Goal: Information Seeking & Learning: Check status

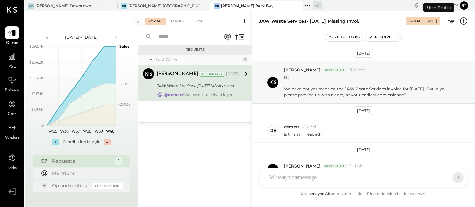
scroll to position [43, 0]
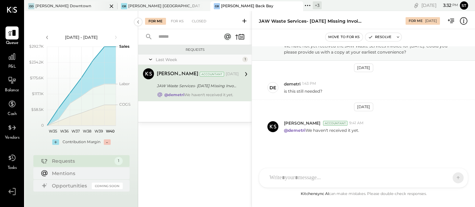
click at [73, 4] on div "[PERSON_NAME] Downtown" at bounding box center [66, 6] width 82 height 6
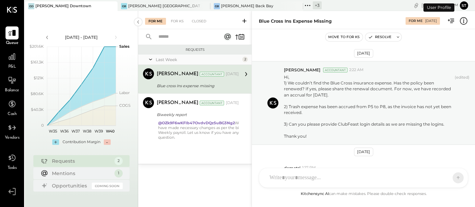
scroll to position [95, 0]
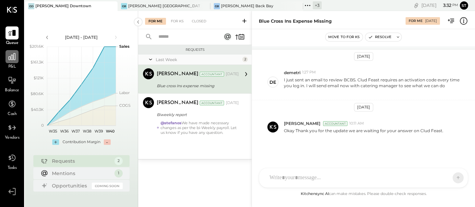
click at [12, 60] on icon at bounding box center [12, 56] width 7 height 7
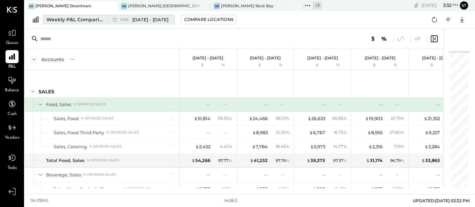
click at [147, 20] on span "[DATE] - [DATE]" at bounding box center [150, 19] width 36 height 7
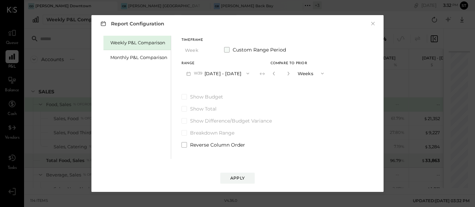
click at [226, 51] on span at bounding box center [226, 49] width 5 height 5
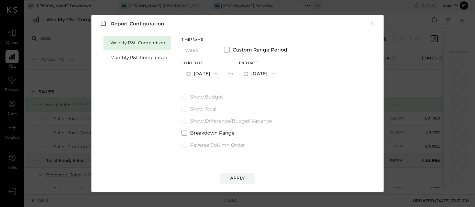
click at [214, 69] on button "[DATE]" at bounding box center [201, 73] width 41 height 13
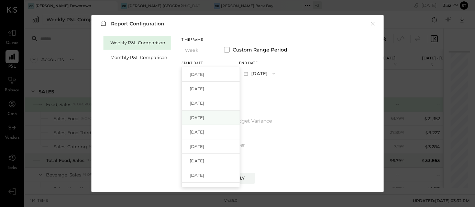
click at [209, 114] on div "[DATE]" at bounding box center [211, 118] width 58 height 14
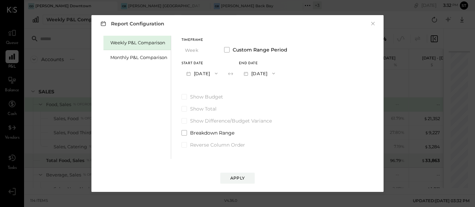
click at [276, 75] on icon "button" at bounding box center [273, 73] width 5 height 5
click at [261, 101] on span "[DATE]" at bounding box center [254, 103] width 14 height 6
click at [234, 178] on div "Apply" at bounding box center [237, 178] width 14 height 6
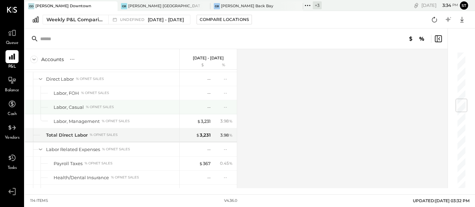
scroll to position [396, 0]
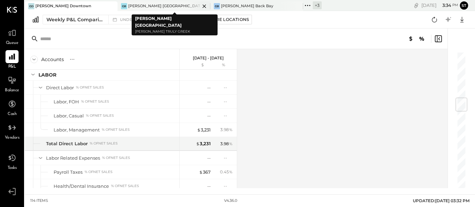
click at [202, 6] on icon at bounding box center [203, 5] width 3 height 3
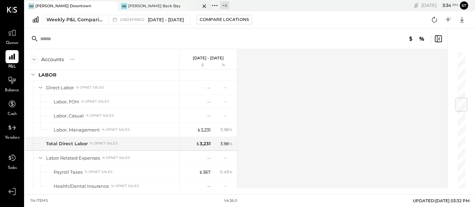
click at [160, 5] on div "GB [PERSON_NAME] Back Bay" at bounding box center [158, 6] width 82 height 6
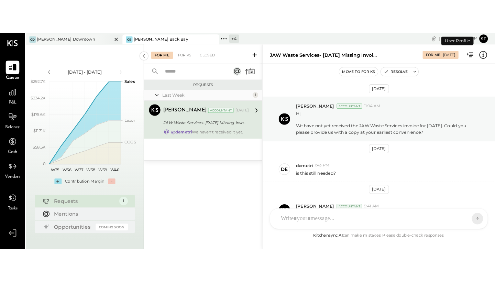
scroll to position [43, 0]
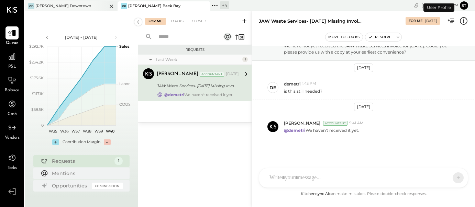
click at [112, 6] on icon at bounding box center [111, 6] width 9 height 8
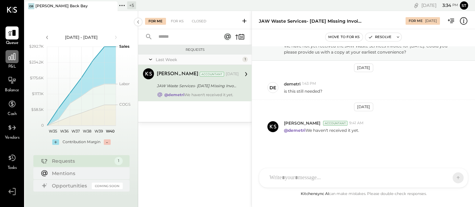
click at [11, 60] on icon at bounding box center [12, 56] width 9 height 9
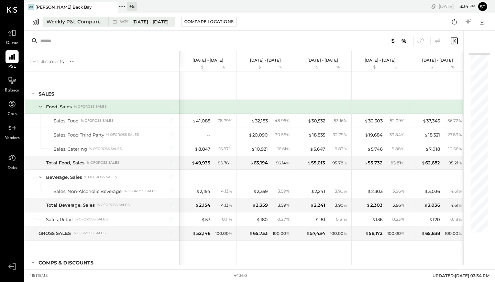
click at [149, 21] on span "[DATE] - [DATE]" at bounding box center [150, 22] width 36 height 7
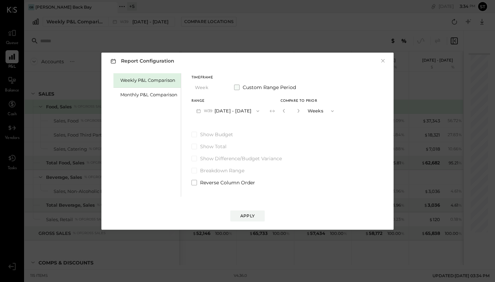
click at [237, 88] on span at bounding box center [236, 86] width 5 height 5
click at [216, 109] on button "[DATE]" at bounding box center [211, 110] width 41 height 13
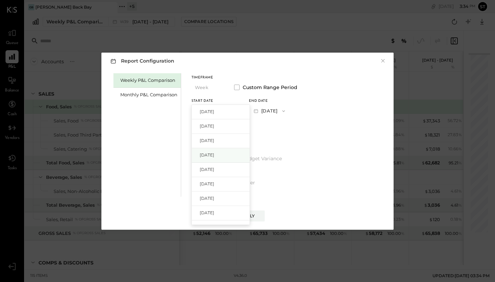
click at [214, 153] on span "[DATE]" at bounding box center [207, 155] width 14 height 6
click at [286, 112] on icon "button" at bounding box center [283, 110] width 5 height 5
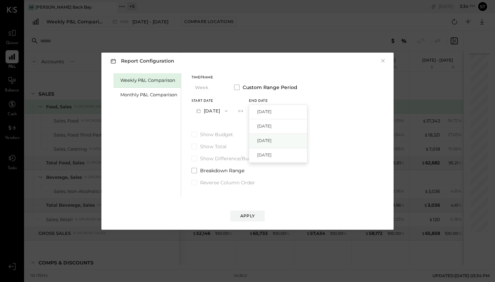
click at [271, 143] on span "[DATE]" at bounding box center [264, 140] width 14 height 6
click at [246, 207] on div "Apply" at bounding box center [247, 216] width 14 height 6
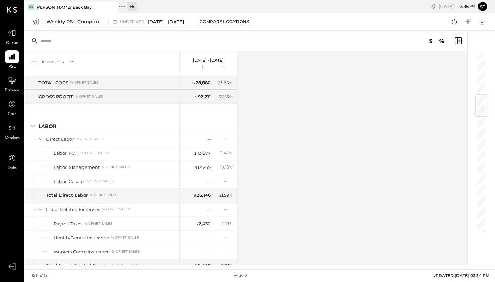
scroll to position [348, 0]
click at [134, 4] on div "+ 5" at bounding box center [132, 6] width 10 height 9
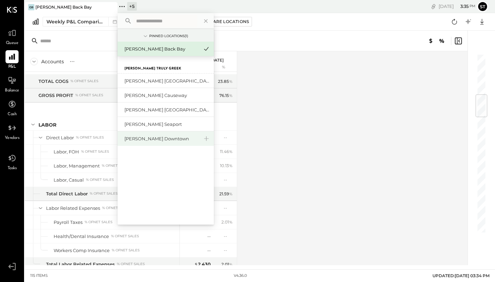
click at [158, 139] on div "[PERSON_NAME] Downtown" at bounding box center [161, 138] width 74 height 7
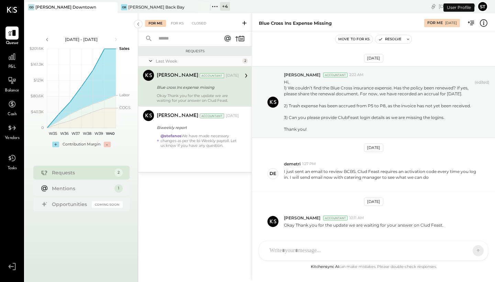
scroll to position [27, 0]
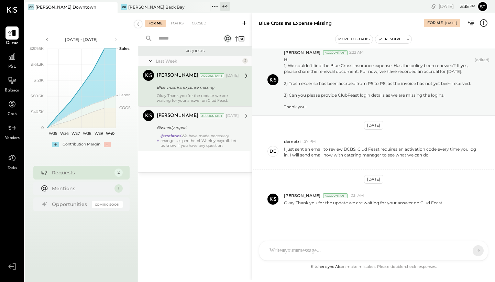
click at [194, 147] on div "@[PERSON_NAME] We have made necessary changes as per the bi-Weekly payroll. Let…" at bounding box center [199, 140] width 78 height 14
